Goal: Transaction & Acquisition: Purchase product/service

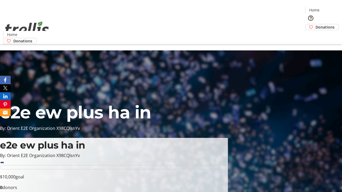
click at [315, 24] on span "Donations" at bounding box center [324, 27] width 19 height 6
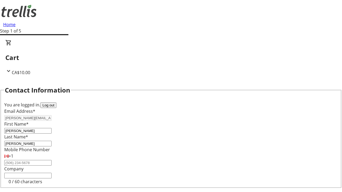
select select "CA"
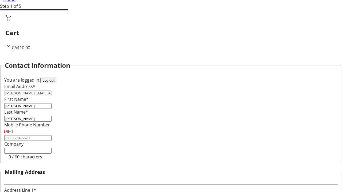
type input "[STREET_ADDRESS][PERSON_NAME]"
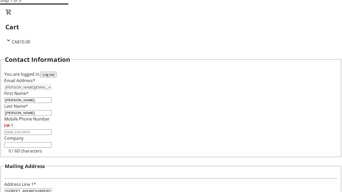
type input "Kelowna"
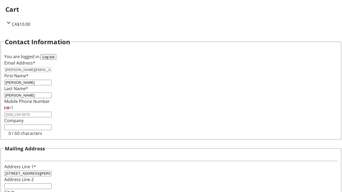
select select "BC"
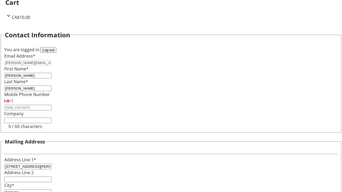
type input "Kelowna"
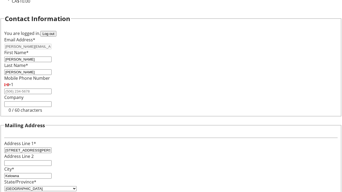
type input "V1Y 0C2"
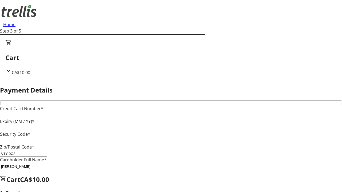
type input "V1Y 0C2"
